Goal: Task Accomplishment & Management: Manage account settings

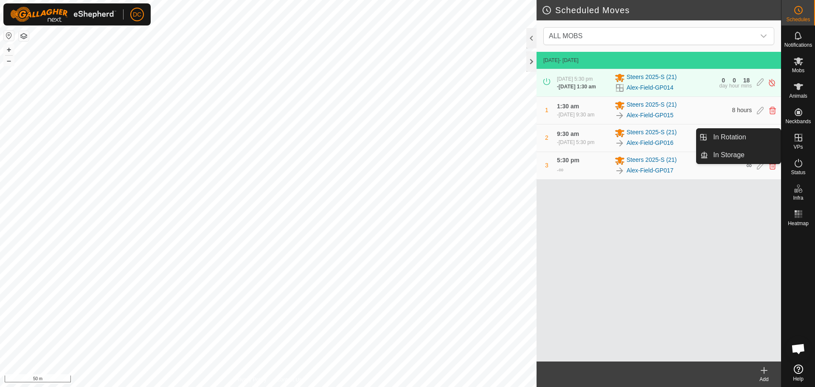
click at [802, 143] on es-virtualpaddocks-svg-icon at bounding box center [798, 138] width 15 height 14
click at [747, 135] on link "In Rotation" at bounding box center [744, 137] width 73 height 17
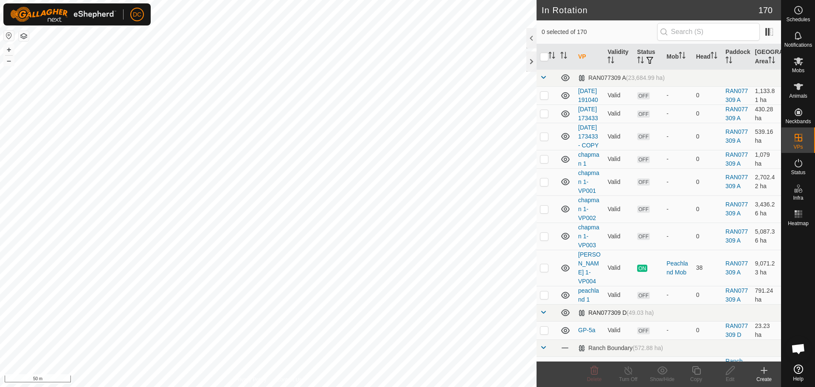
click at [542, 316] on span at bounding box center [543, 312] width 7 height 7
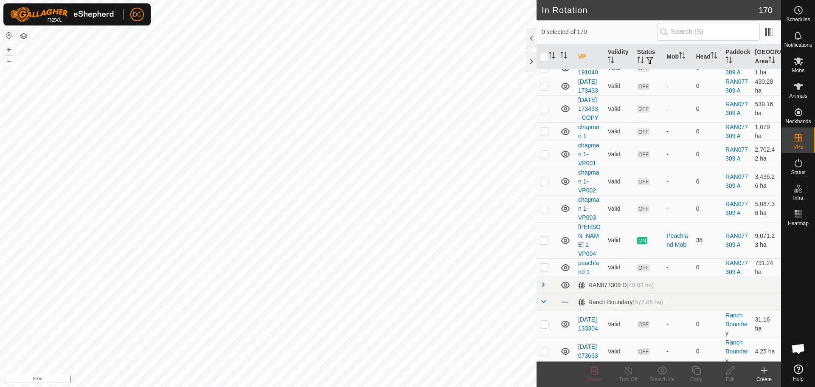
scroll to position [42, 0]
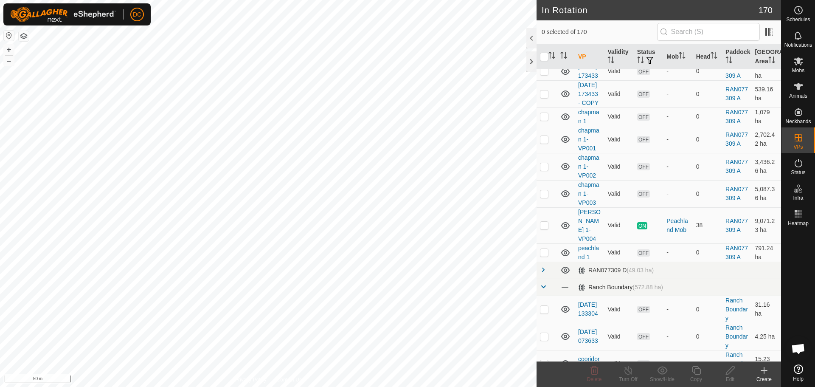
click at [540, 296] on td at bounding box center [547, 287] width 20 height 17
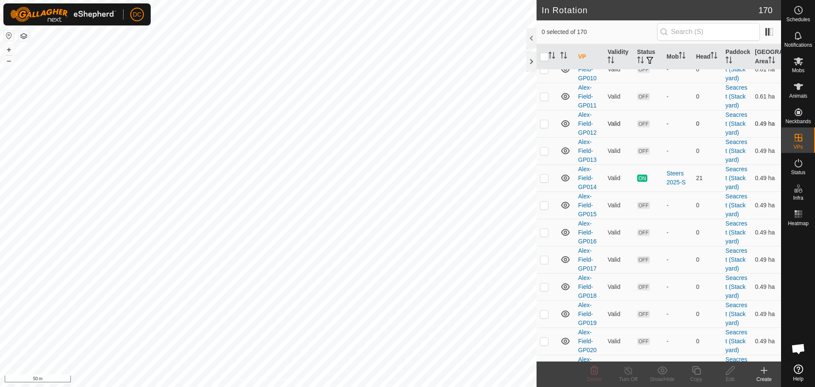
scroll to position [637, 0]
click at [543, 70] on p-checkbox at bounding box center [544, 66] width 8 height 7
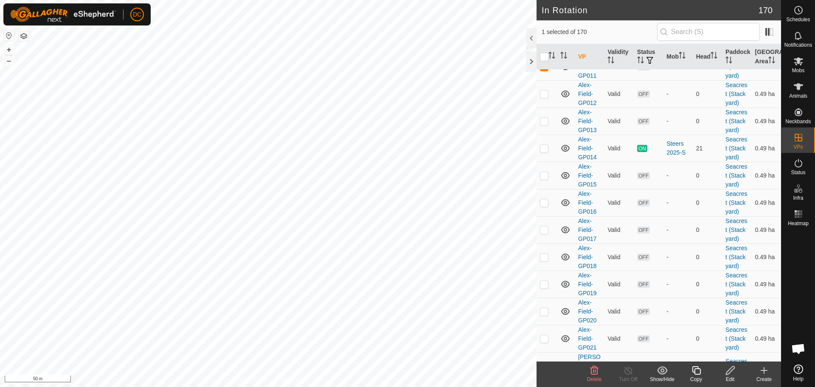
click at [544, 70] on p-checkbox at bounding box center [544, 66] width 8 height 7
checkbox input "false"
click at [544, 124] on p-checkbox at bounding box center [544, 121] width 8 height 7
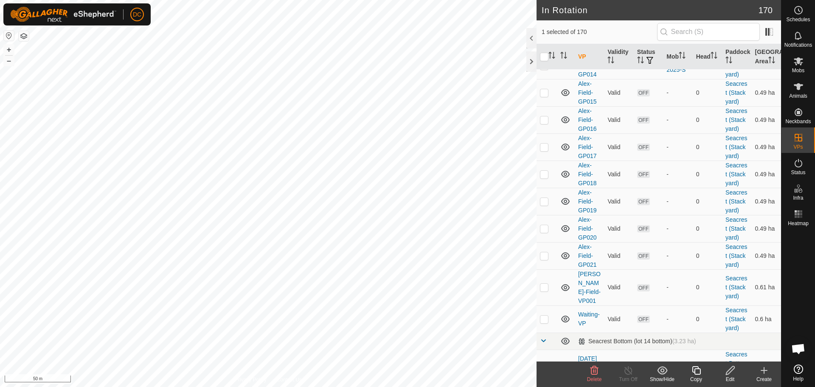
scroll to position [764, 0]
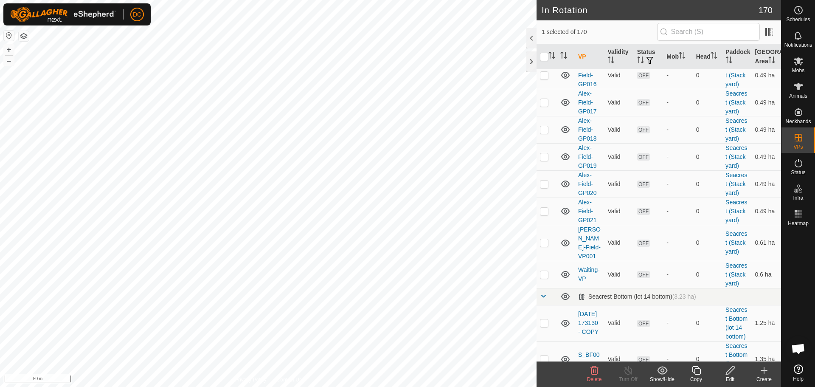
checkbox input "false"
click at [547, 24] on p-checkbox at bounding box center [544, 20] width 8 height 7
checkbox input "true"
click at [544, 51] on p-checkbox at bounding box center [544, 48] width 8 height 7
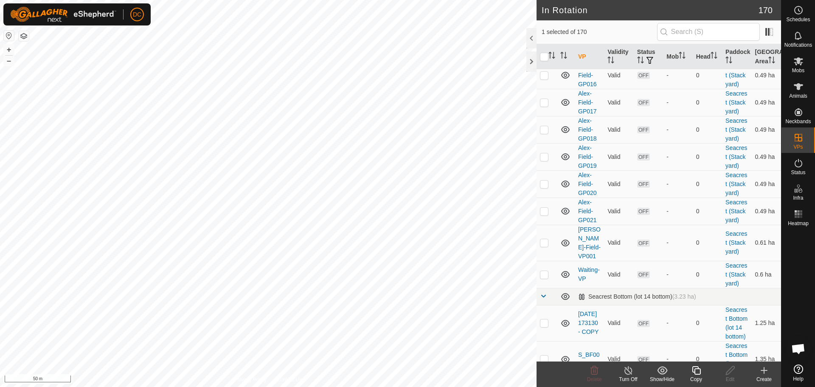
checkbox input "true"
click at [543, 79] on p-checkbox at bounding box center [544, 75] width 8 height 7
checkbox input "true"
click at [546, 106] on p-checkbox at bounding box center [544, 102] width 8 height 7
checkbox input "true"
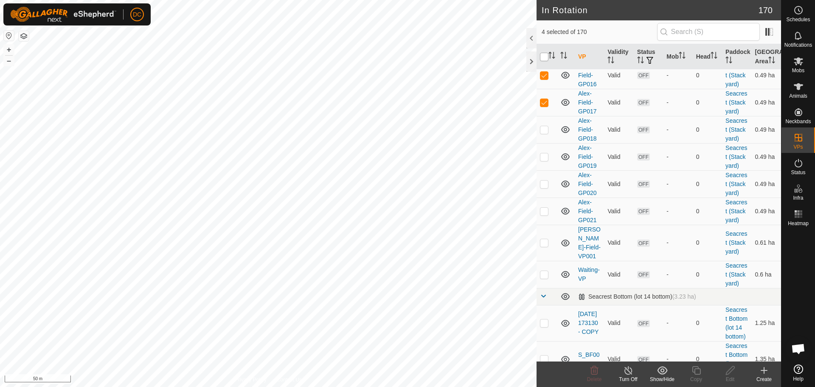
click at [547, 57] on input "checkbox" at bounding box center [544, 57] width 8 height 8
checkbox input "true"
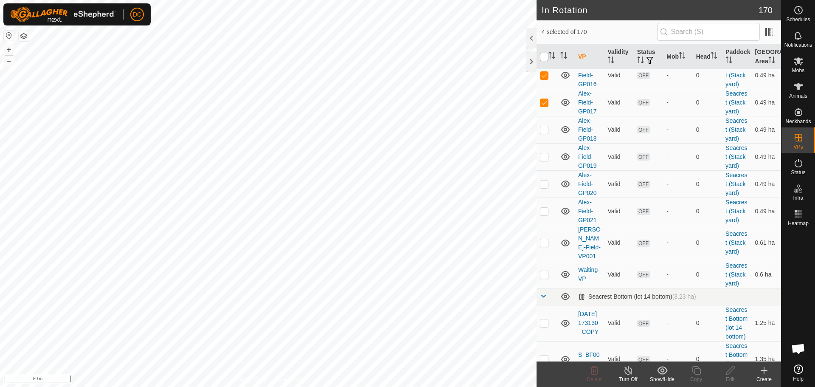
checkbox input "true"
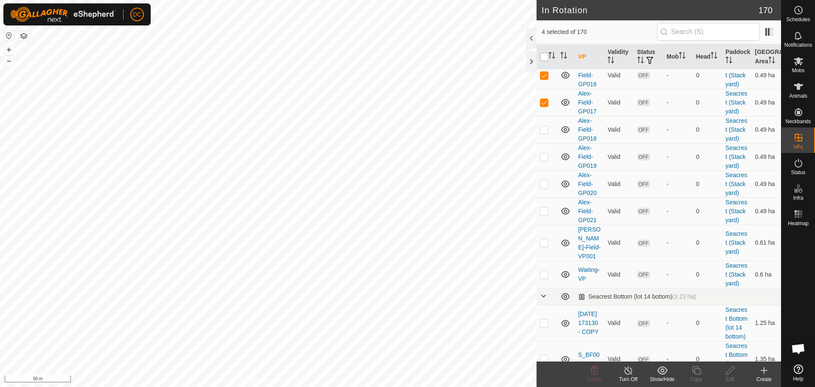
checkbox input "true"
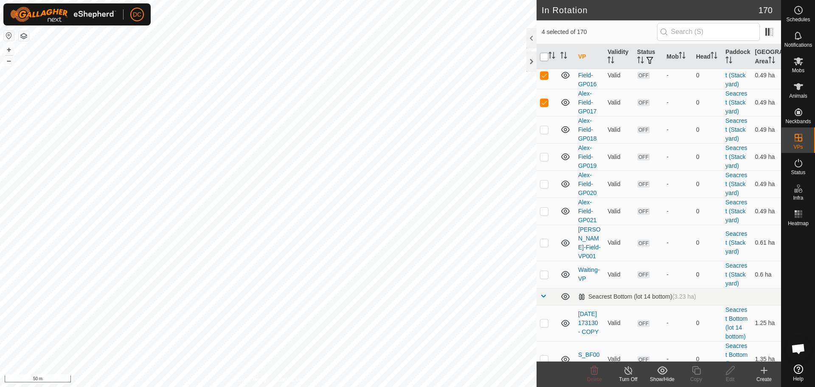
checkbox input "true"
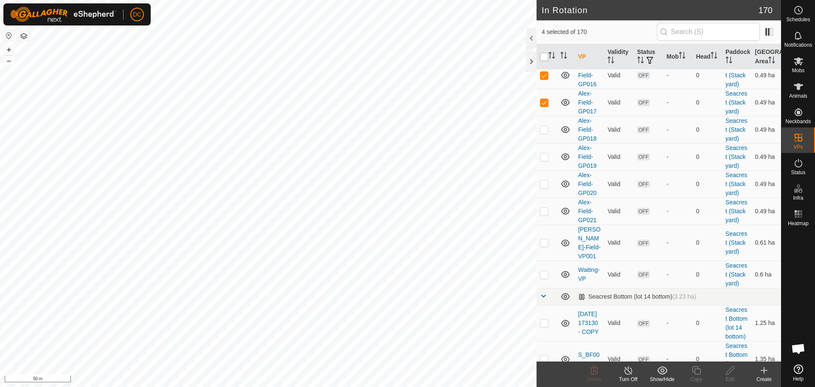
checkbox input "true"
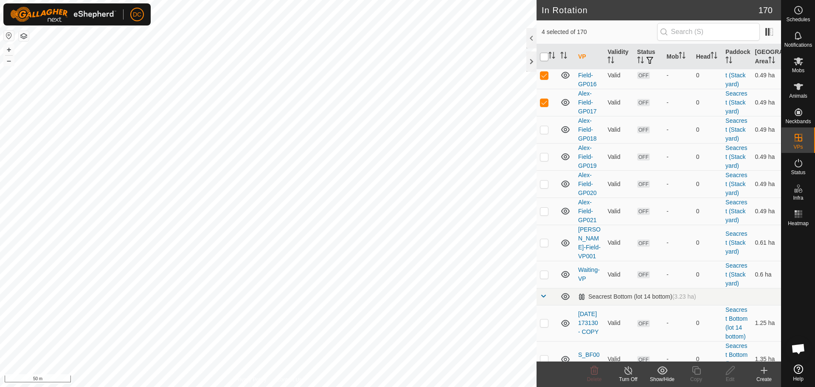
checkbox input "true"
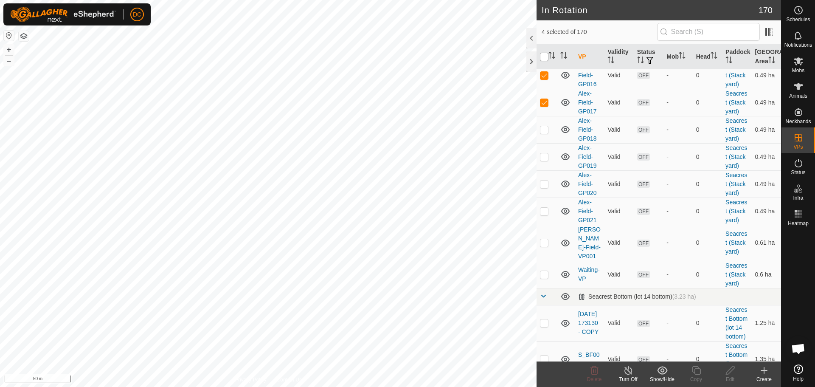
checkbox input "true"
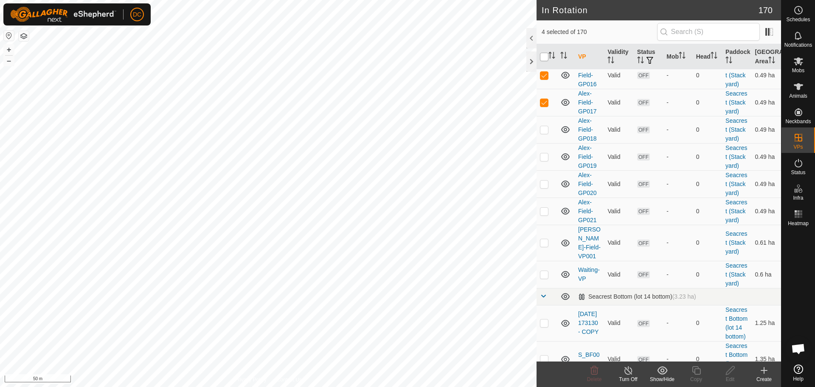
checkbox input "true"
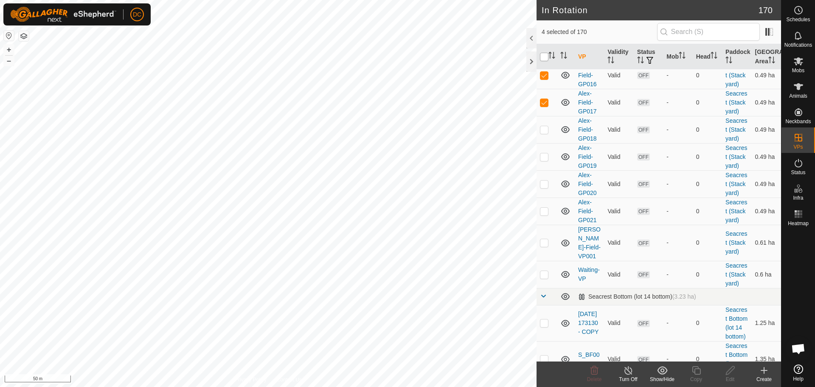
checkbox input "true"
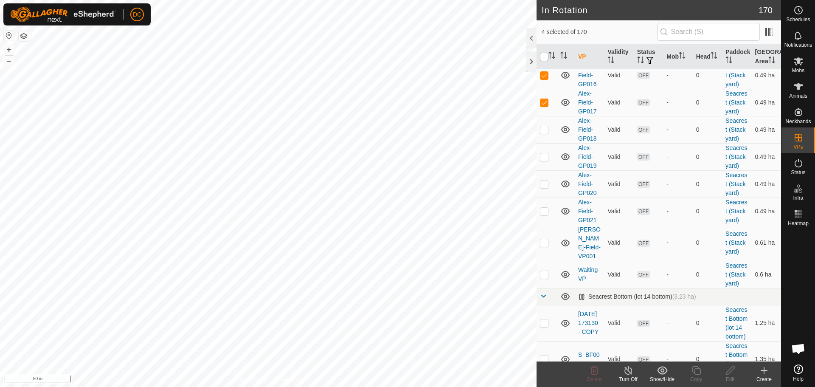
checkbox input "true"
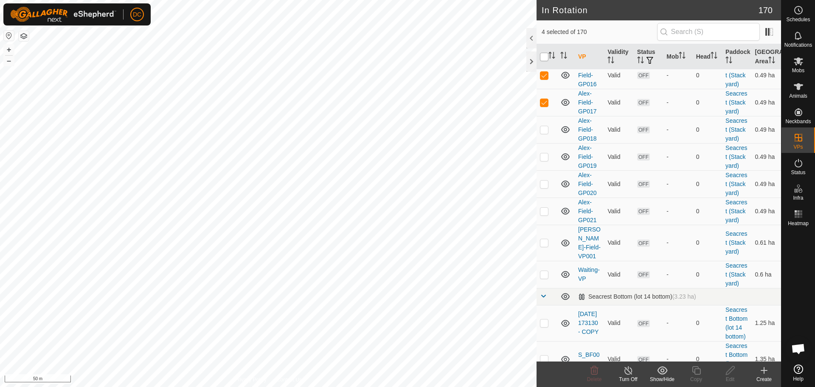
checkbox input "true"
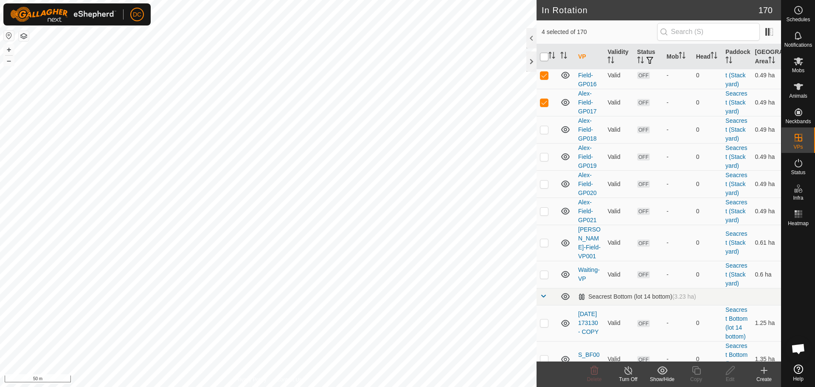
checkbox input "true"
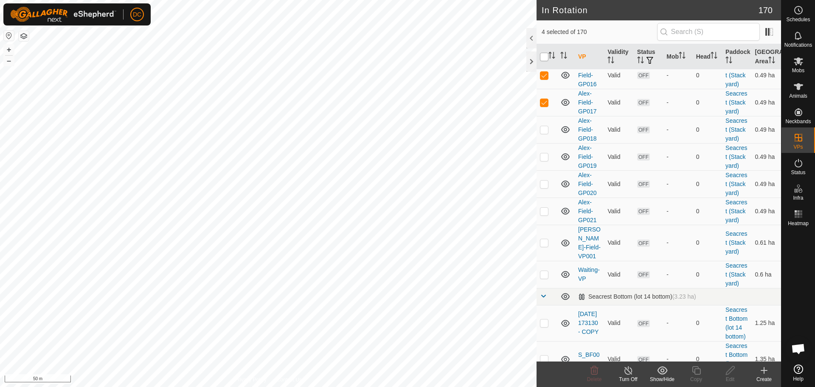
checkbox input "true"
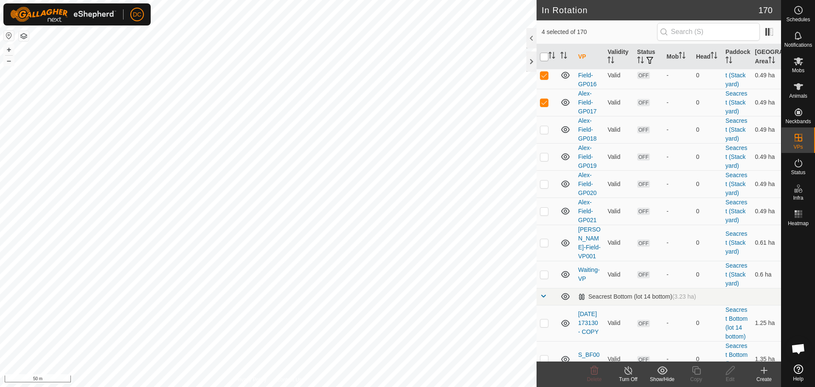
checkbox input "true"
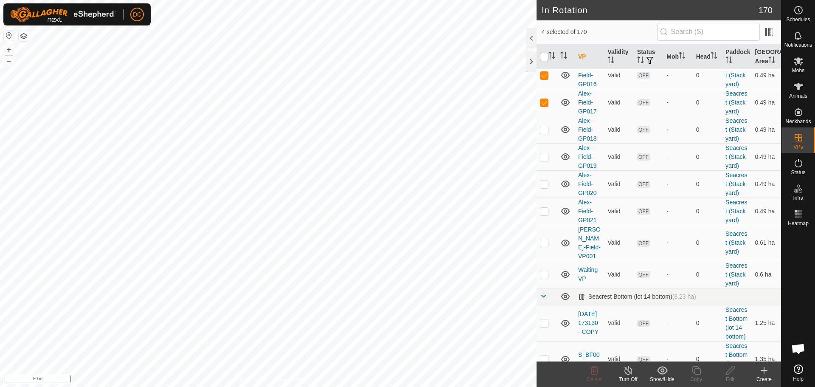
checkbox input "true"
click at [547, 57] on input "checkbox" at bounding box center [544, 57] width 8 height 8
checkbox input "false"
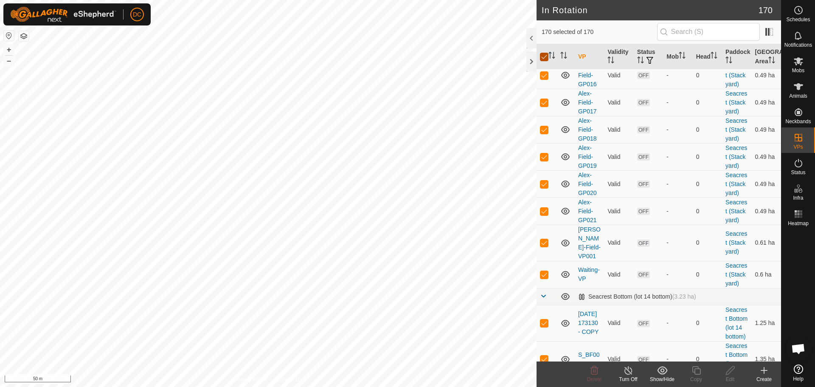
checkbox input "false"
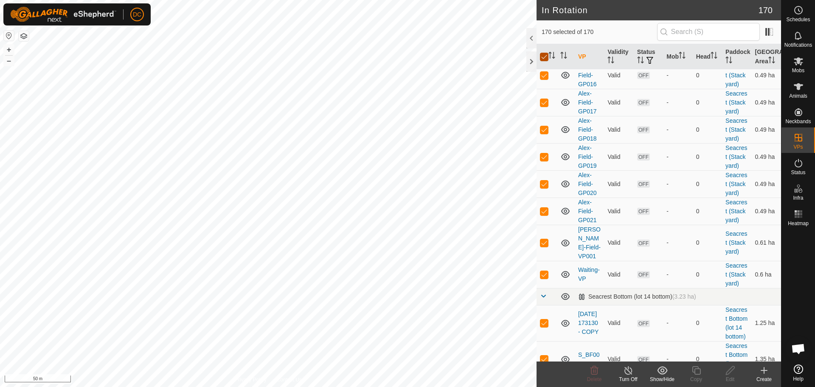
checkbox input "false"
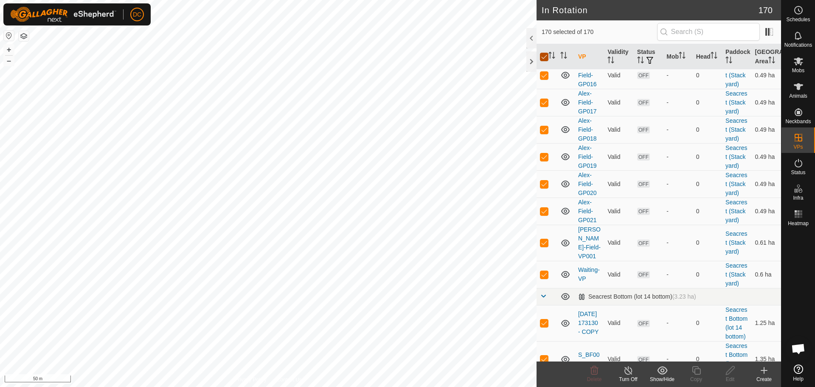
checkbox input "false"
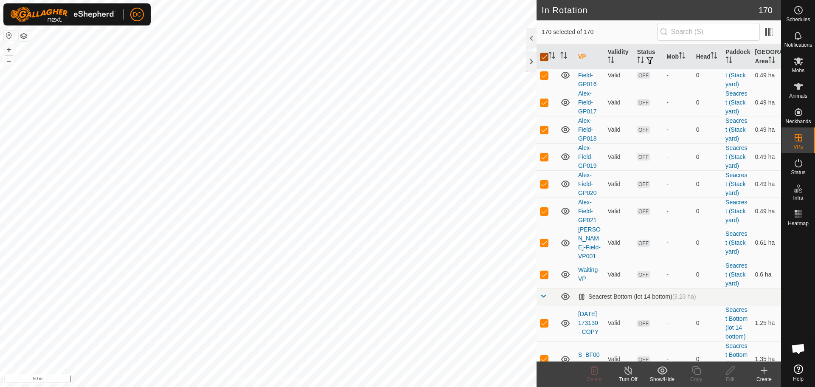
checkbox input "false"
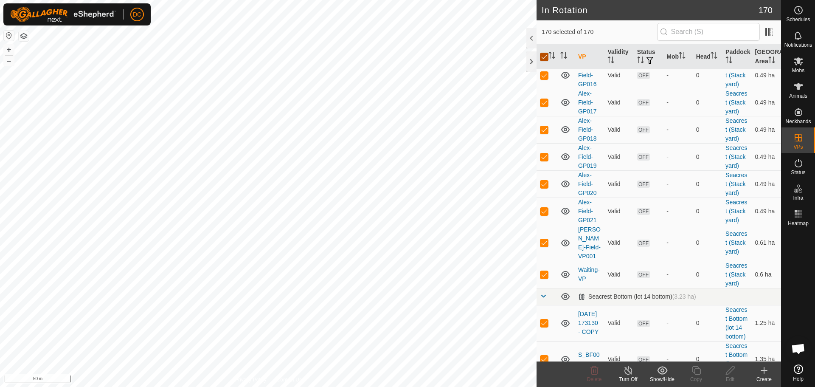
checkbox input "false"
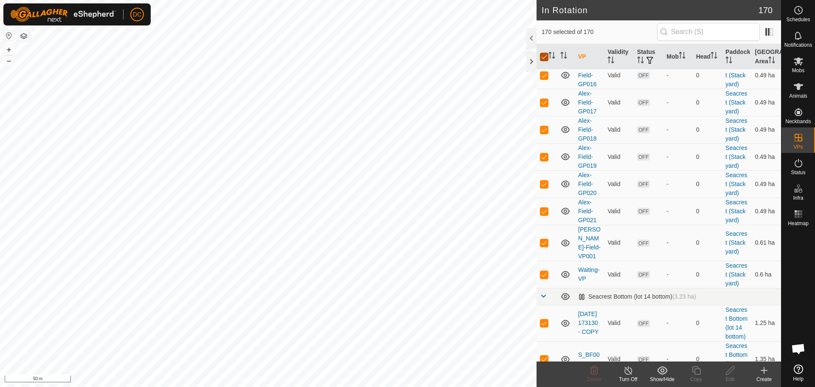
checkbox input "false"
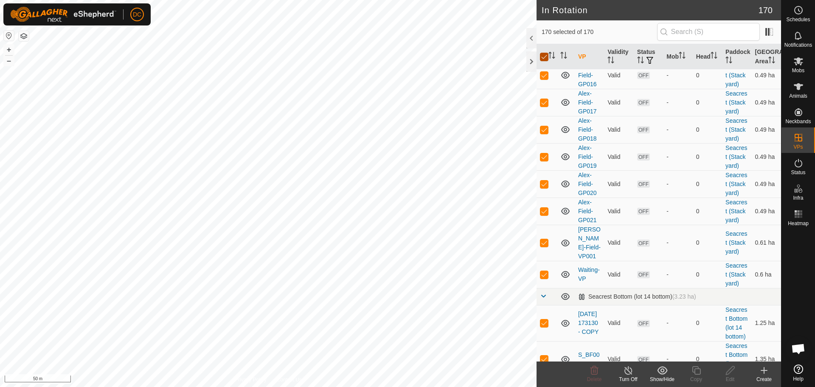
checkbox input "false"
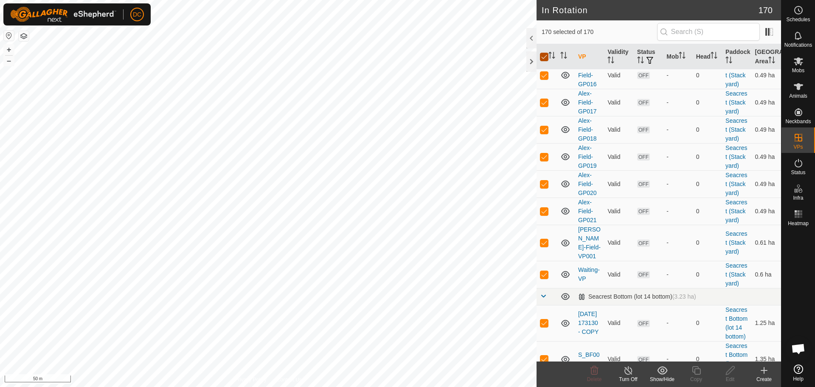
checkbox input "false"
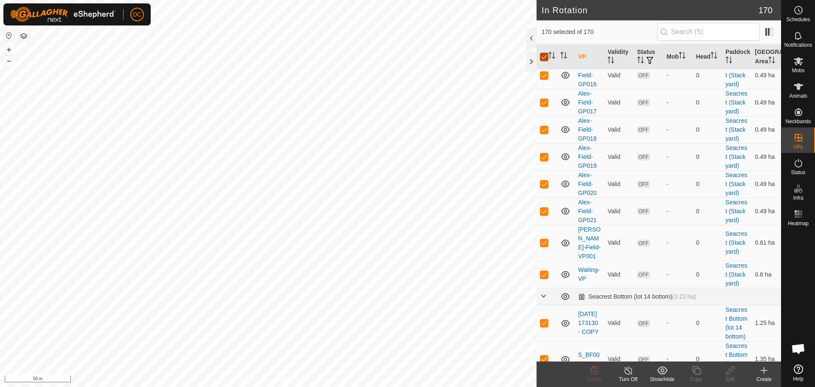
checkbox input "false"
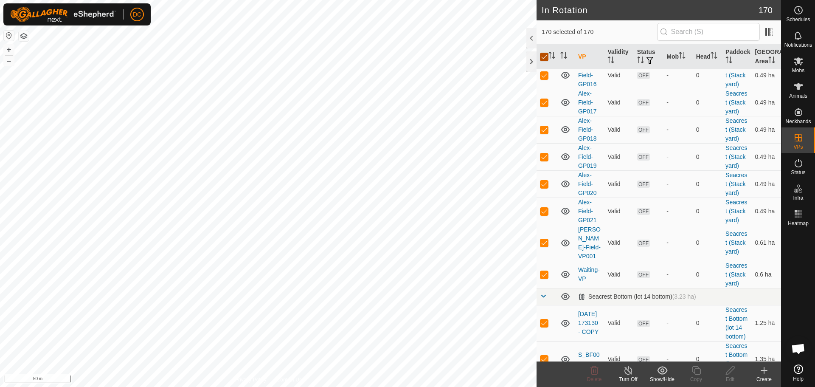
checkbox input "false"
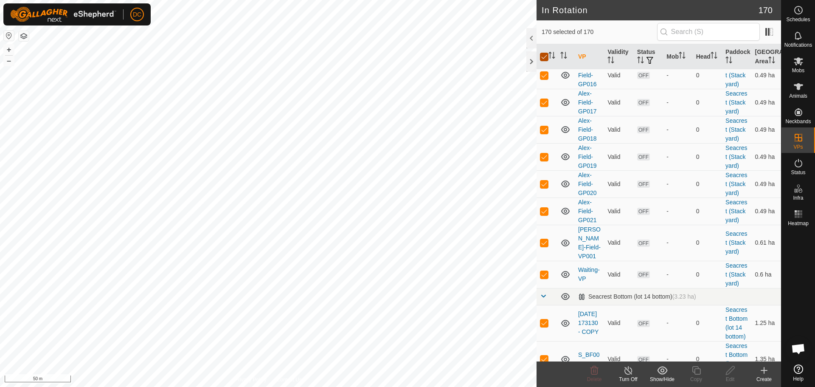
checkbox input "false"
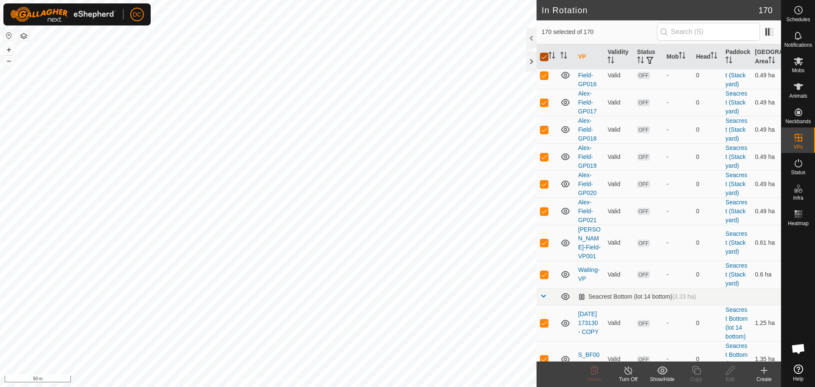
checkbox input "false"
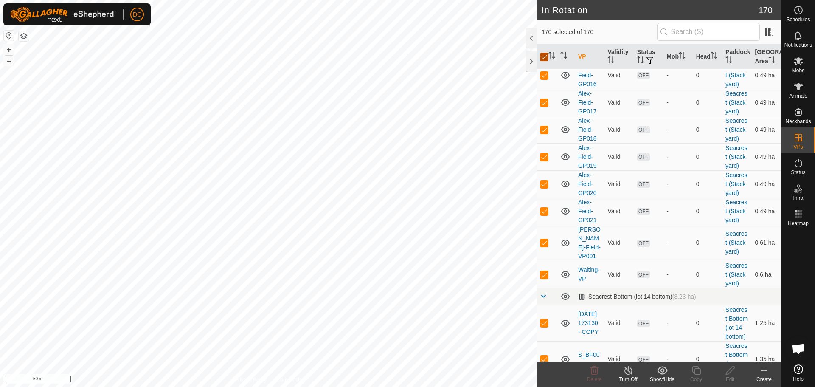
checkbox input "false"
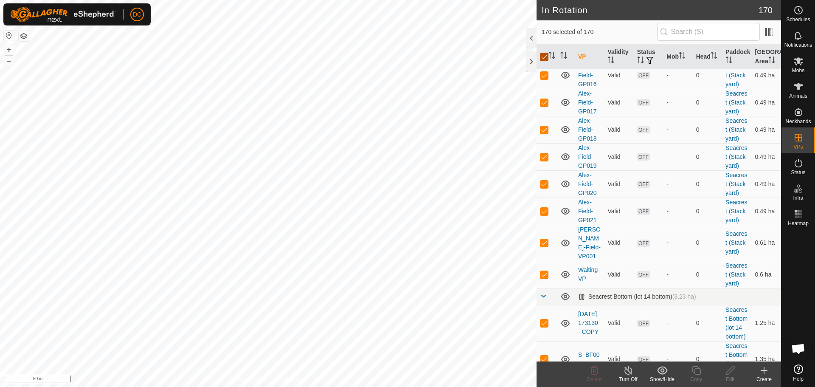
checkbox input "false"
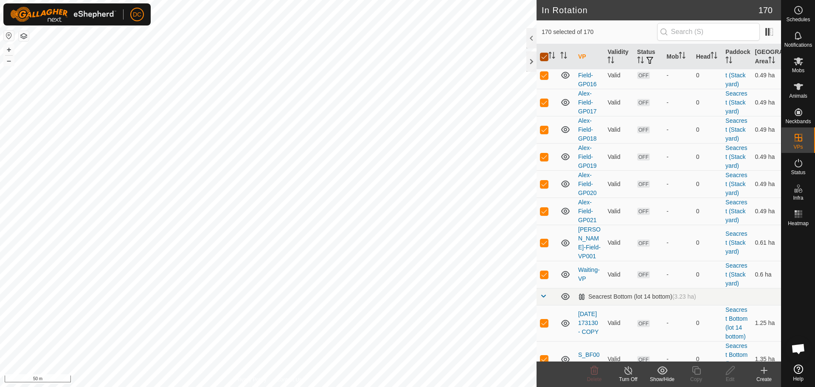
checkbox input "false"
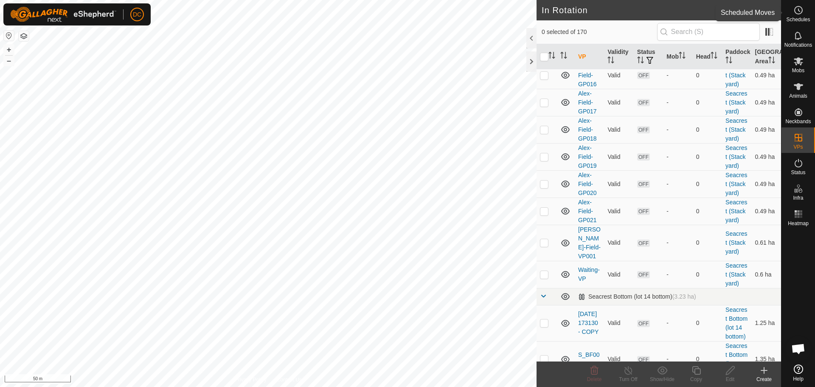
click at [799, 15] on icon at bounding box center [799, 10] width 10 height 10
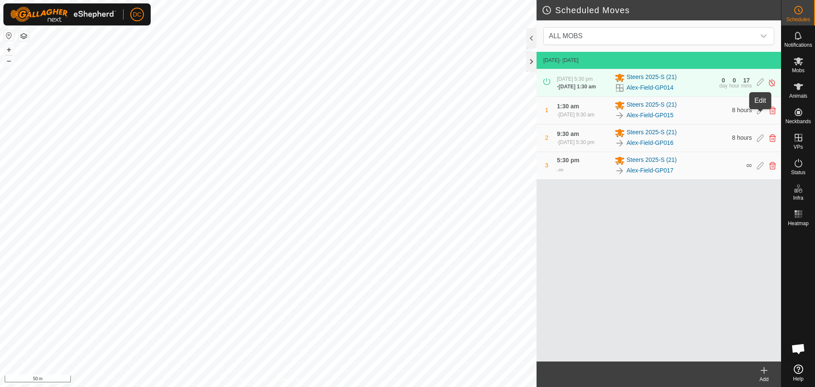
click at [760, 114] on icon at bounding box center [760, 111] width 7 height 8
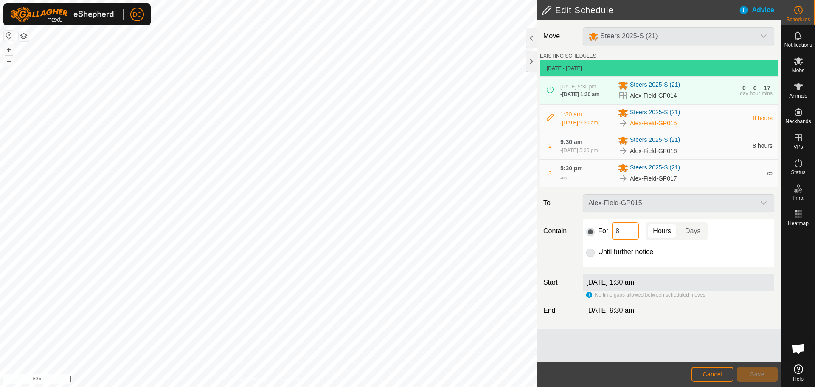
drag, startPoint x: 625, startPoint y: 243, endPoint x: 610, endPoint y: 242, distance: 14.9
click at [610, 240] on div "For 8 Hours Days" at bounding box center [678, 231] width 185 height 18
type input "1"
type input "12"
click at [754, 375] on span "Save" at bounding box center [757, 374] width 14 height 7
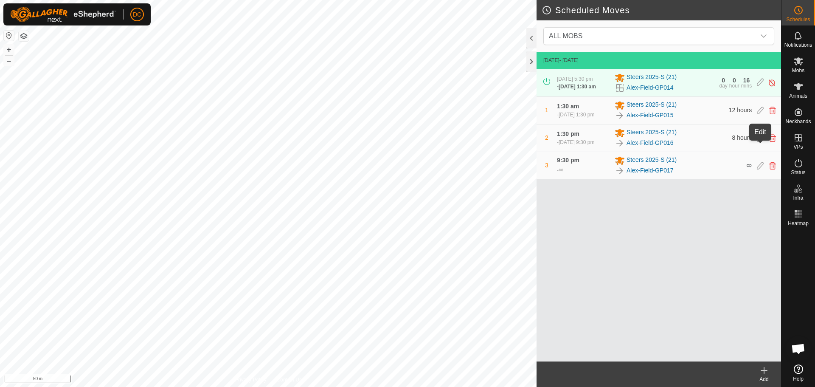
click at [760, 142] on icon at bounding box center [760, 138] width 7 height 8
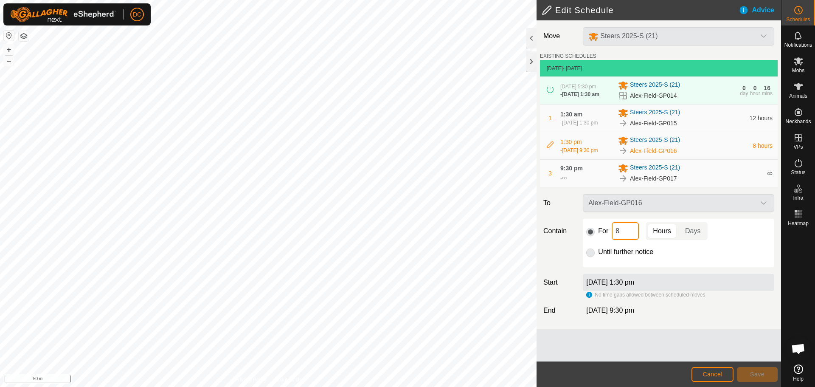
drag, startPoint x: 628, startPoint y: 241, endPoint x: 593, endPoint y: 238, distance: 34.6
click at [593, 238] on div "For 8 Hours Days" at bounding box center [678, 231] width 185 height 18
type input "12"
click at [756, 373] on span "Save" at bounding box center [757, 374] width 14 height 7
